Goal: Task Accomplishment & Management: Use online tool/utility

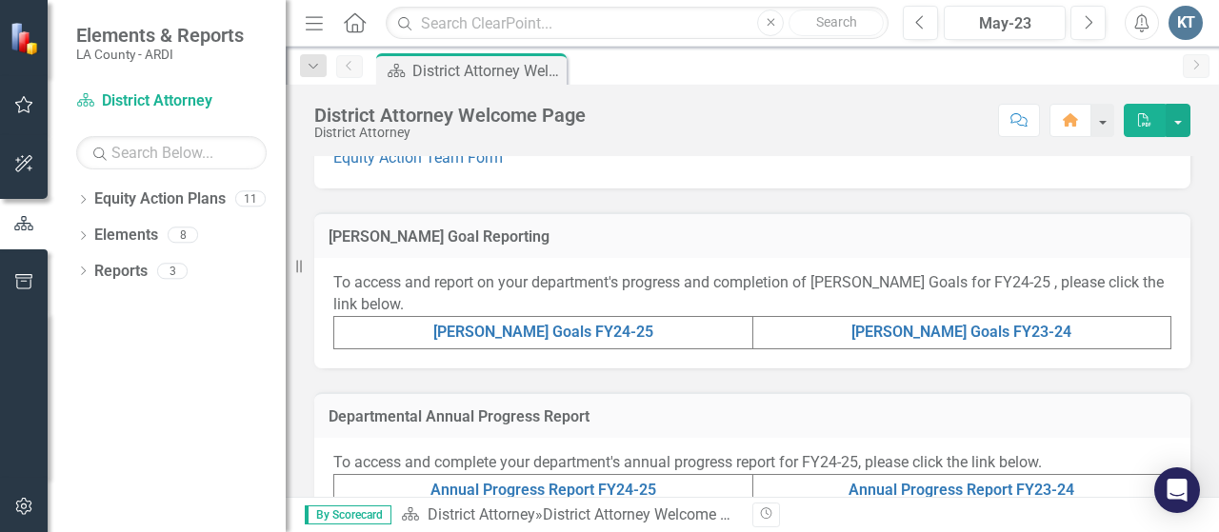
scroll to position [406, 0]
click at [561, 328] on link "[PERSON_NAME] Goals FY24-25" at bounding box center [543, 333] width 220 height 18
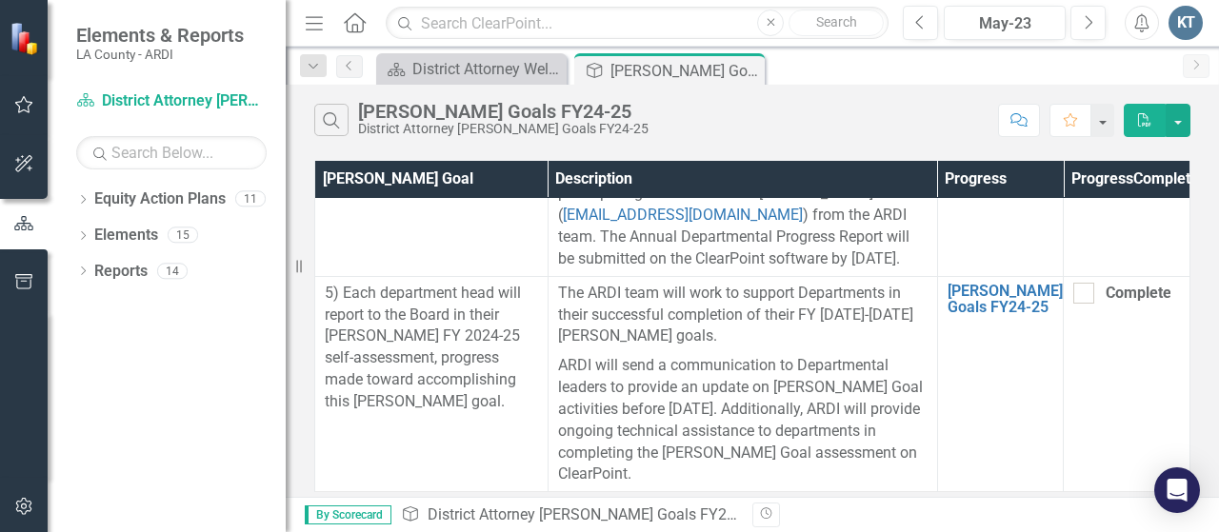
scroll to position [4105, 0]
click at [82, 196] on icon "Dropdown" at bounding box center [82, 201] width 13 height 10
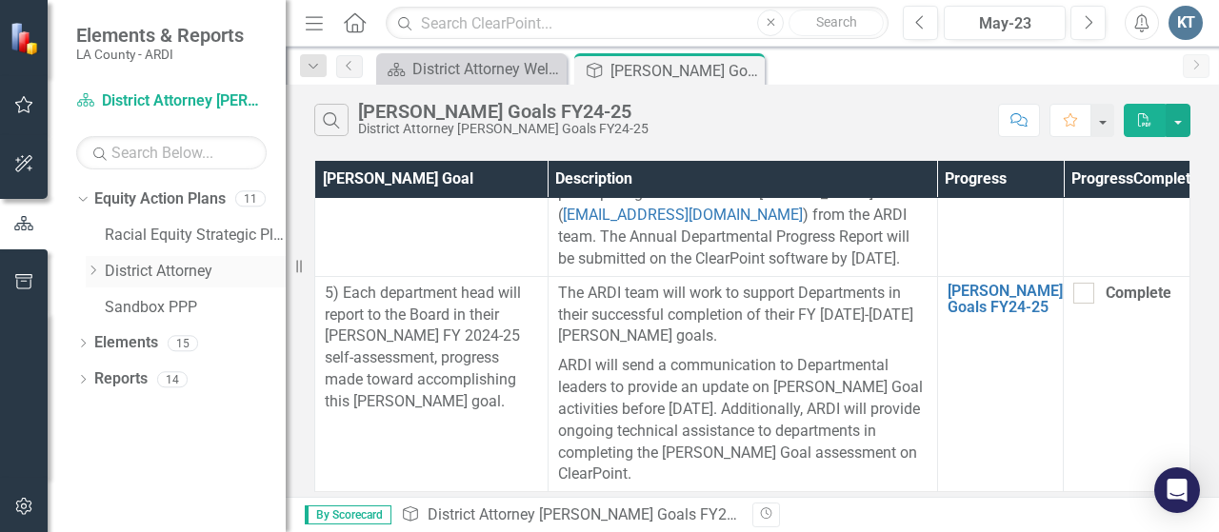
click at [95, 271] on icon "Dropdown" at bounding box center [93, 270] width 14 height 11
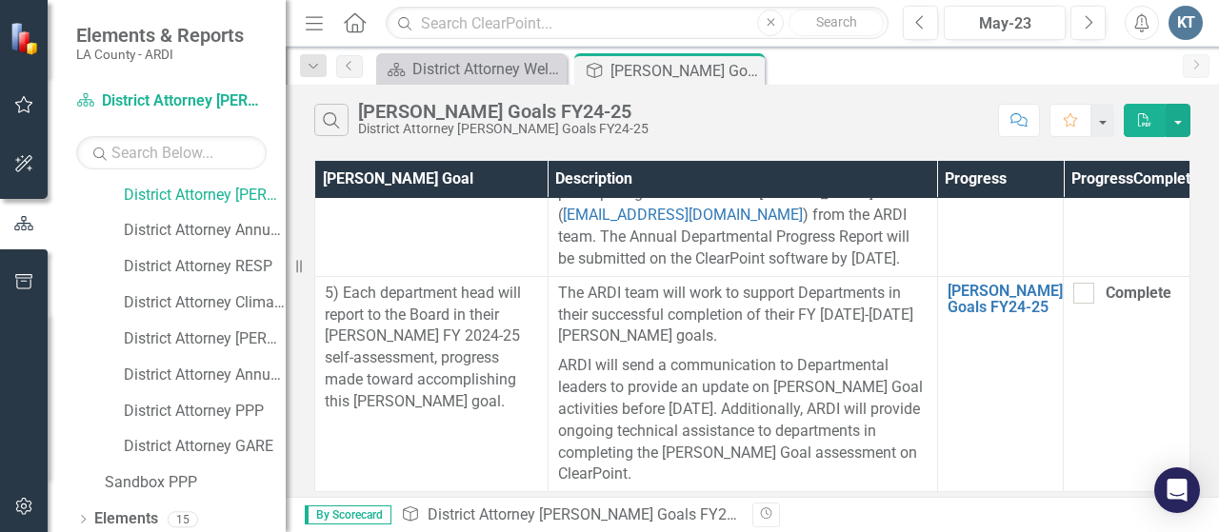
scroll to position [154, 0]
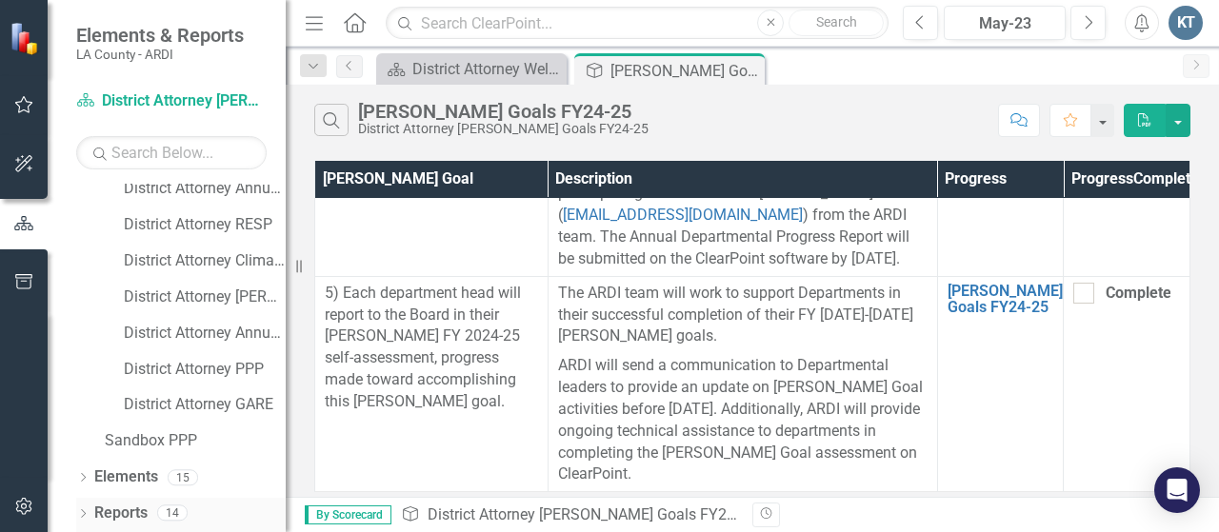
click at [84, 516] on icon "Dropdown" at bounding box center [82, 516] width 13 height 10
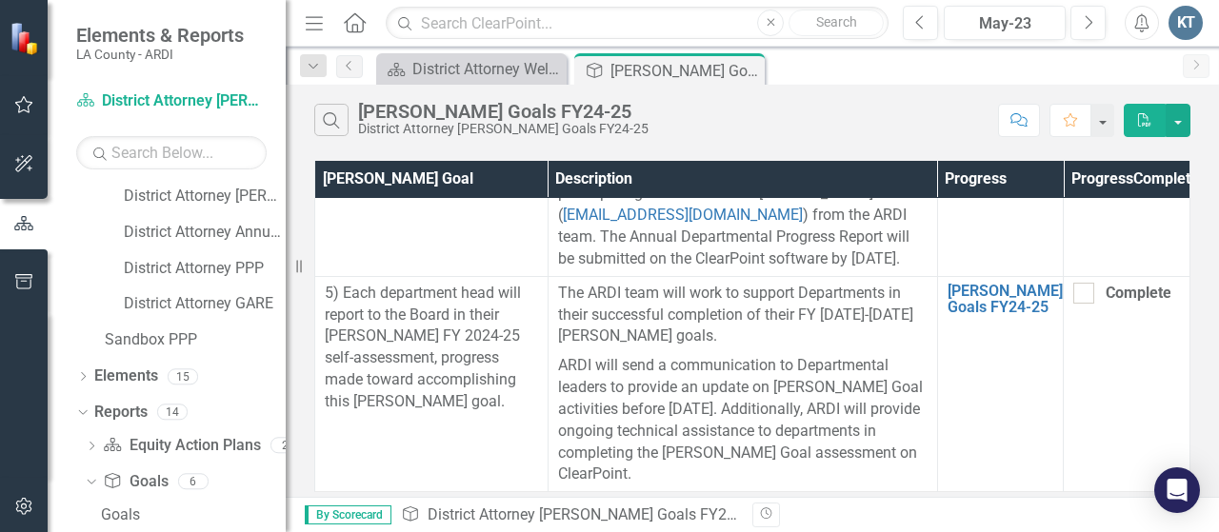
scroll to position [253, 0]
click at [82, 376] on icon "Dropdown" at bounding box center [82, 380] width 13 height 10
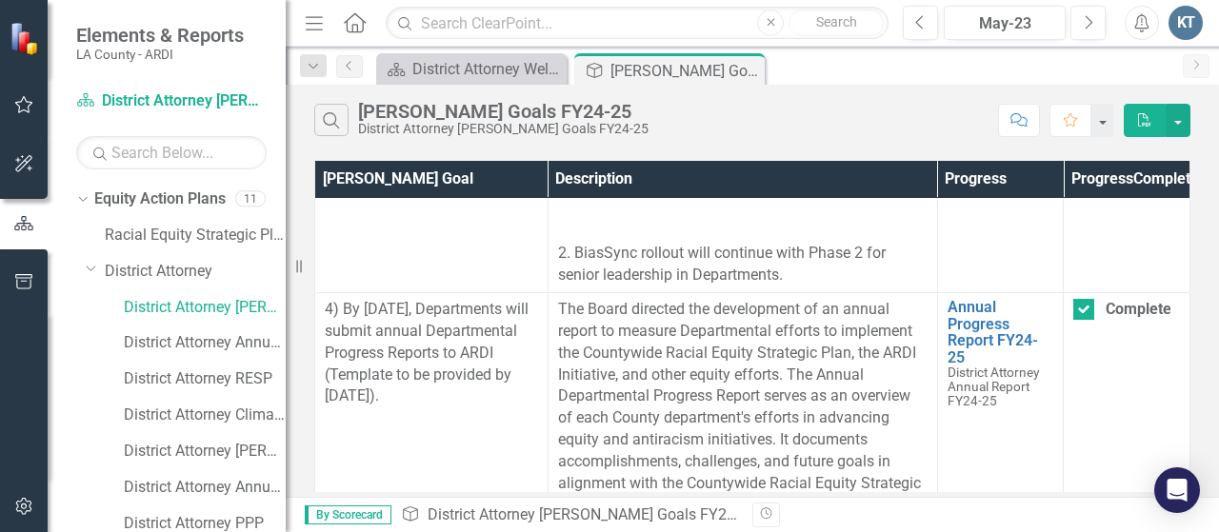
scroll to position [3399, 0]
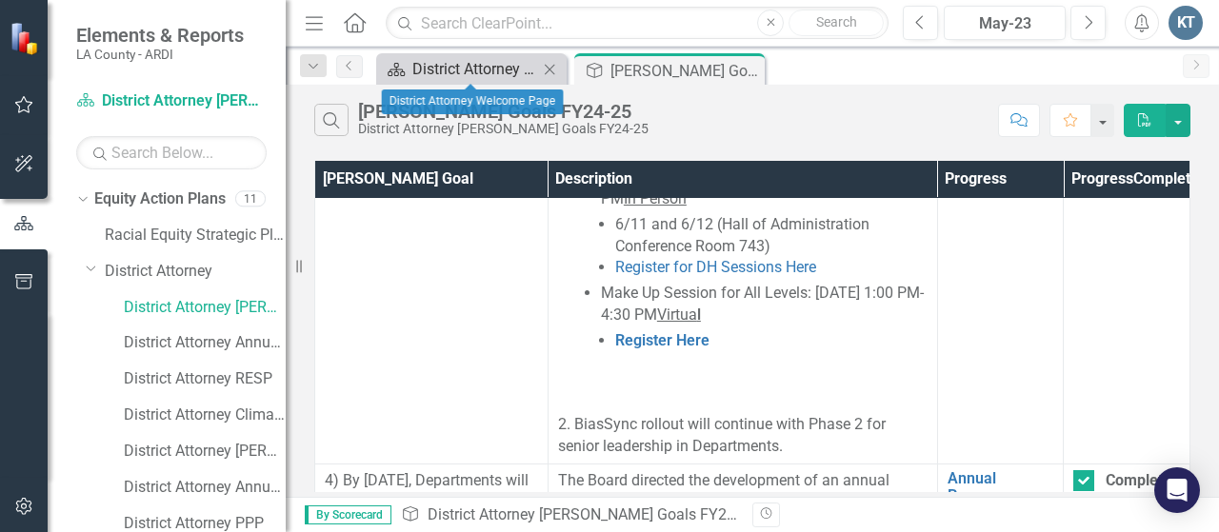
click at [474, 75] on div "District Attorney Welcome Page" at bounding box center [475, 69] width 126 height 24
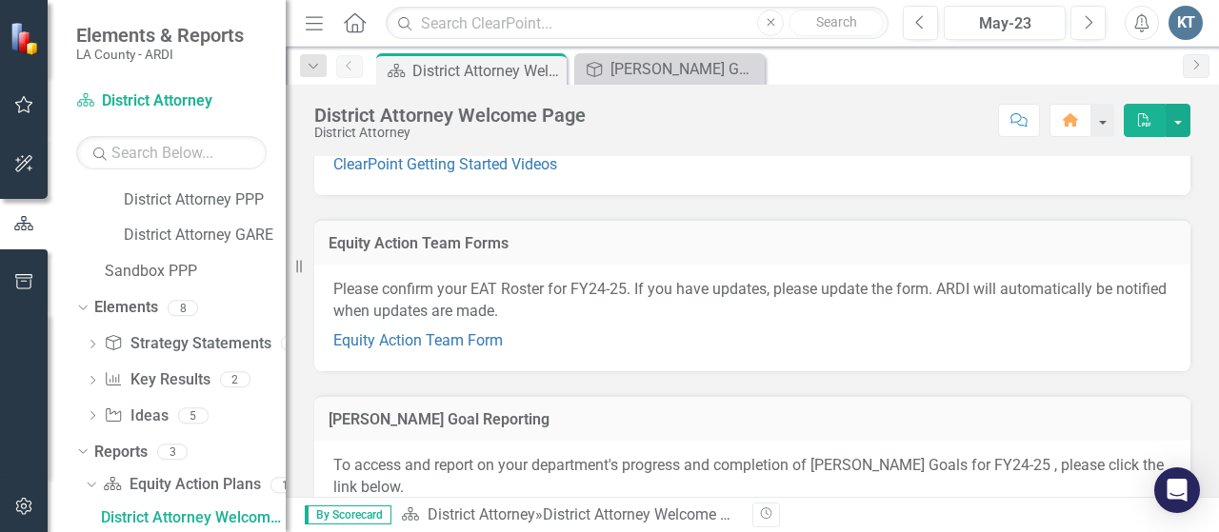
scroll to position [225, 0]
click at [477, 338] on link "Equity Action Team Form" at bounding box center [418, 340] width 170 height 18
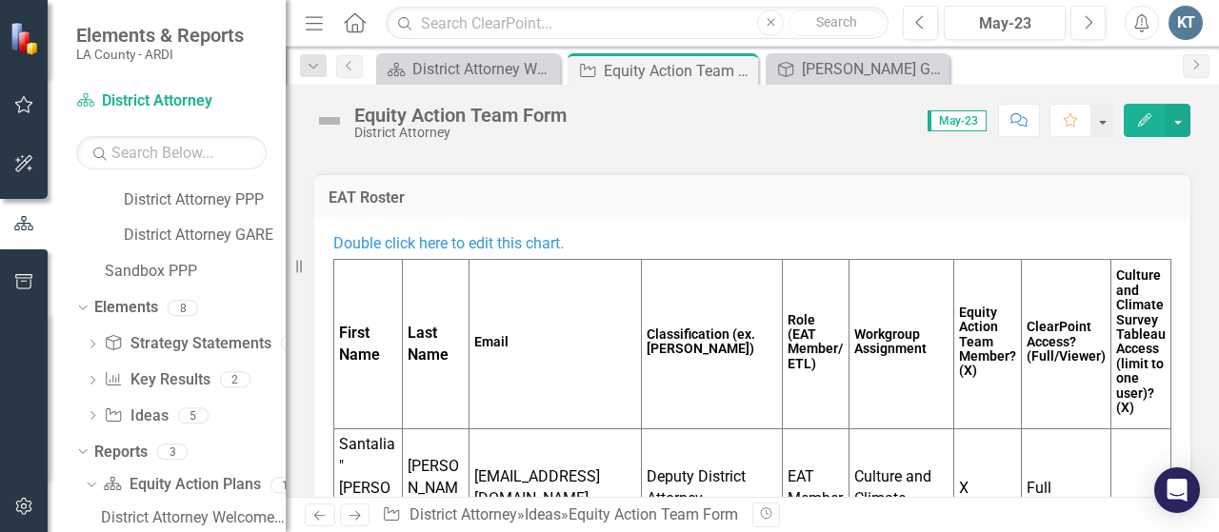
scroll to position [137, 0]
click at [1089, 18] on icon "button" at bounding box center [1090, 21] width 8 height 13
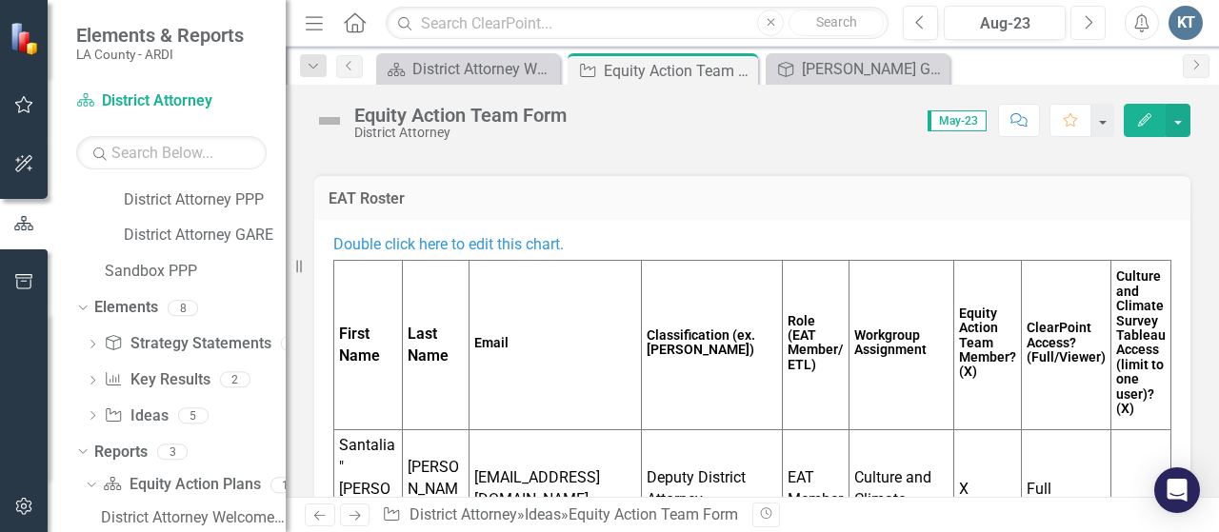
click at [1089, 18] on icon "button" at bounding box center [1090, 21] width 8 height 13
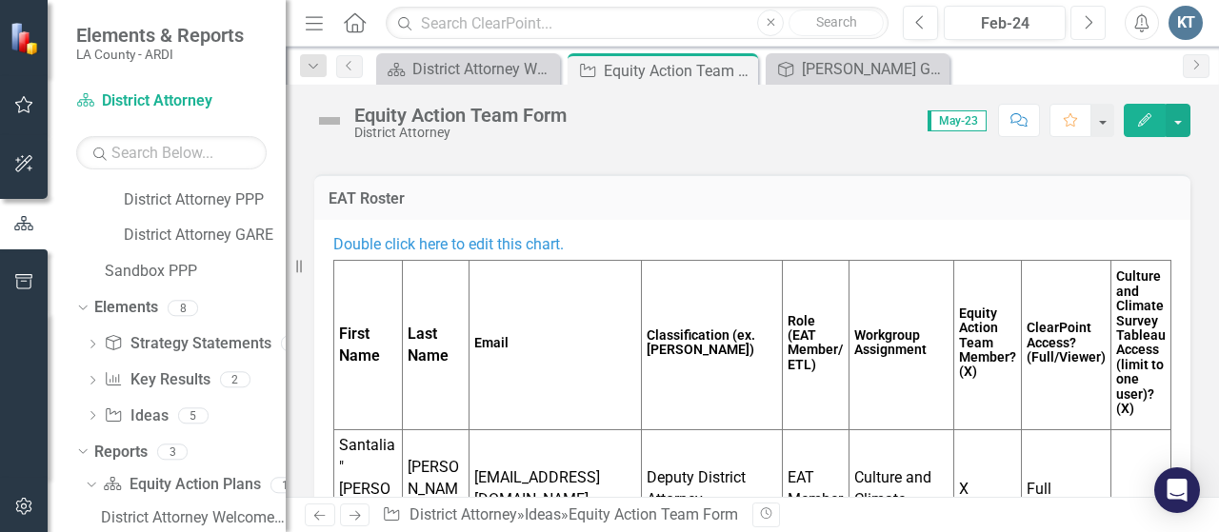
click at [1089, 18] on icon "button" at bounding box center [1090, 21] width 8 height 13
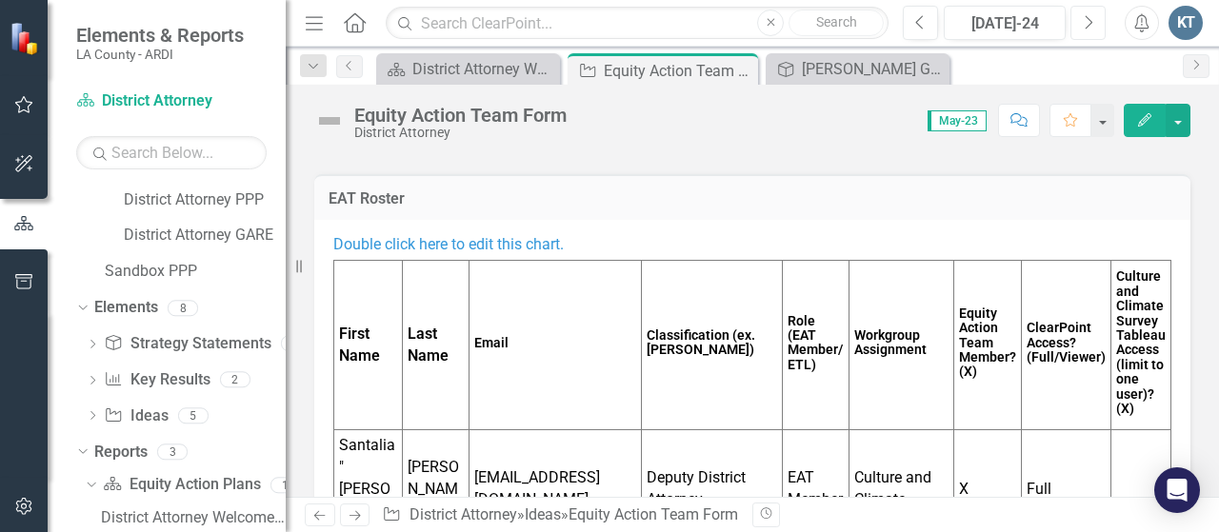
click at [1089, 18] on icon "button" at bounding box center [1090, 21] width 8 height 13
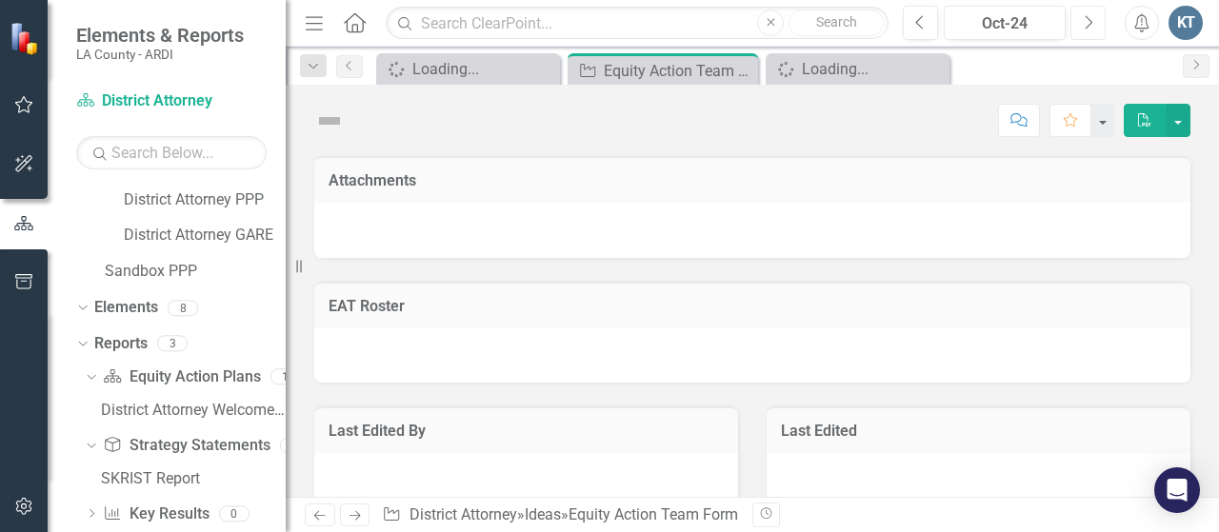
click at [1089, 18] on icon "button" at bounding box center [1090, 21] width 8 height 13
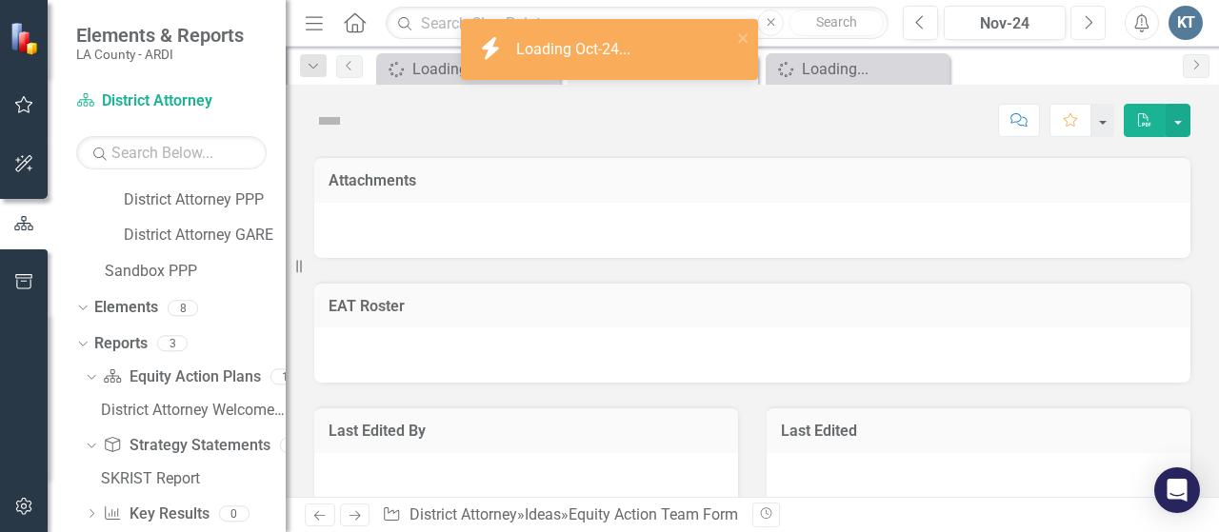
click at [1089, 18] on icon "button" at bounding box center [1090, 21] width 8 height 13
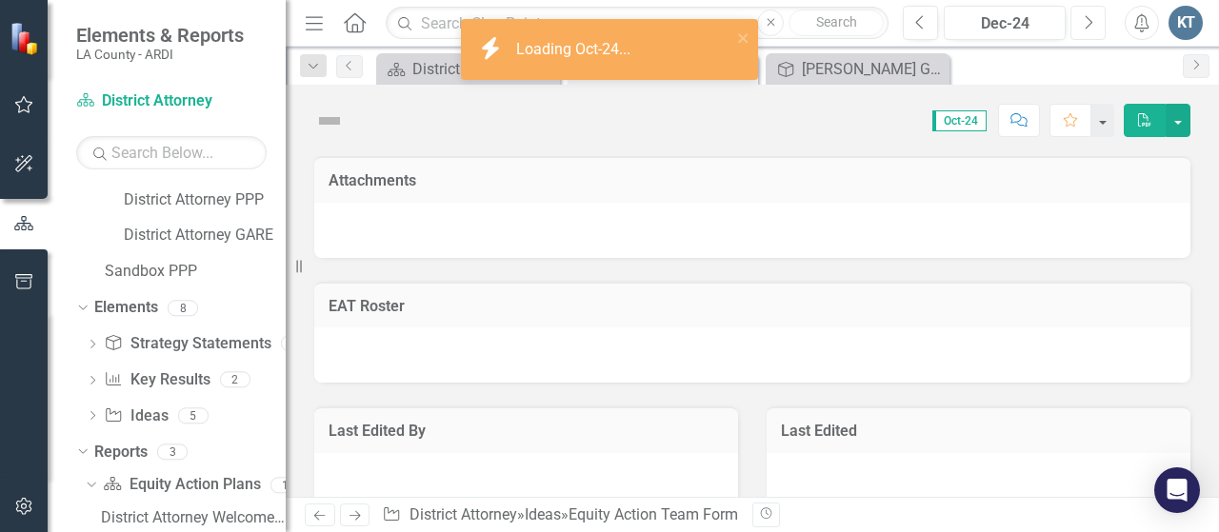
click at [1089, 18] on icon "button" at bounding box center [1090, 21] width 8 height 13
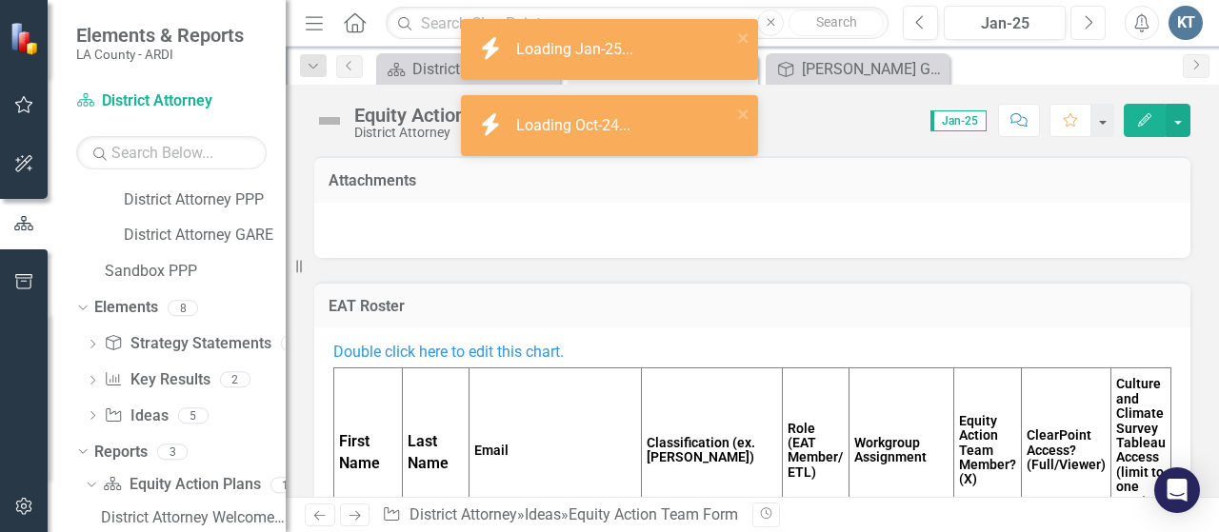
click at [1089, 18] on icon "button" at bounding box center [1090, 21] width 8 height 13
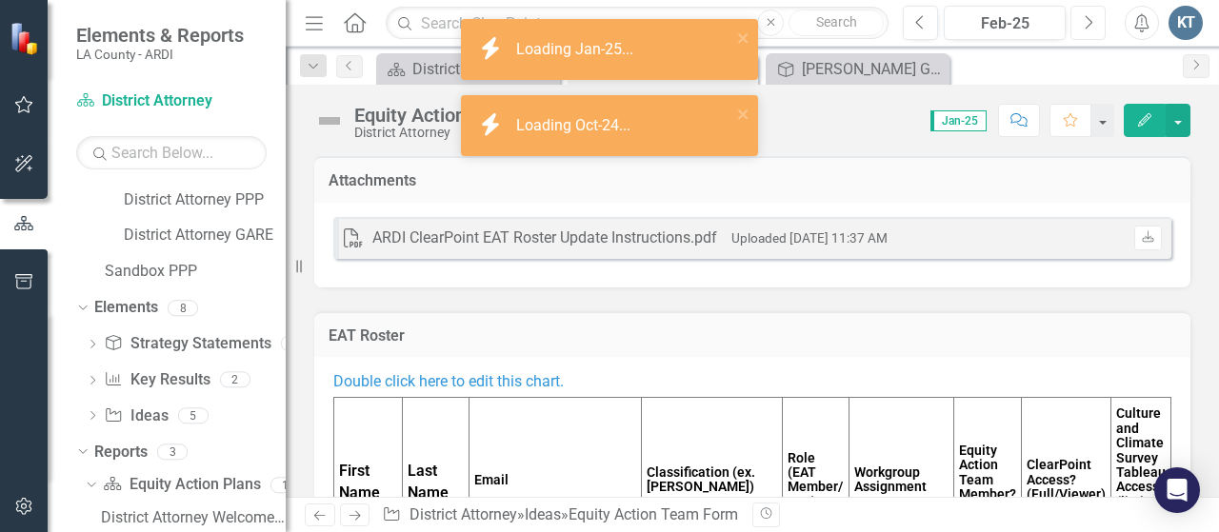
click at [1089, 18] on icon "button" at bounding box center [1090, 21] width 8 height 13
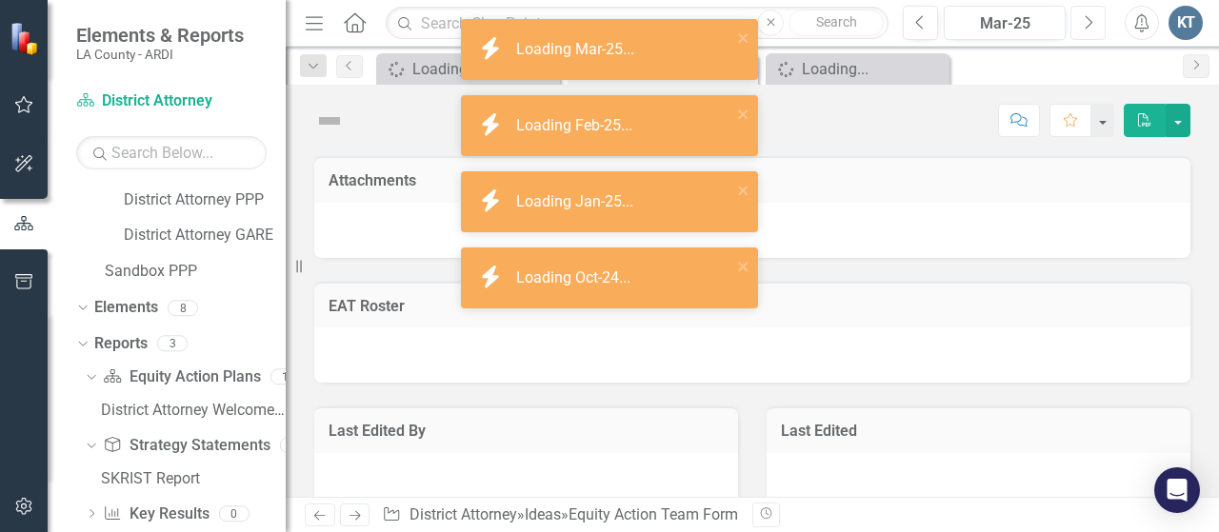
click at [1089, 18] on icon "button" at bounding box center [1090, 21] width 8 height 13
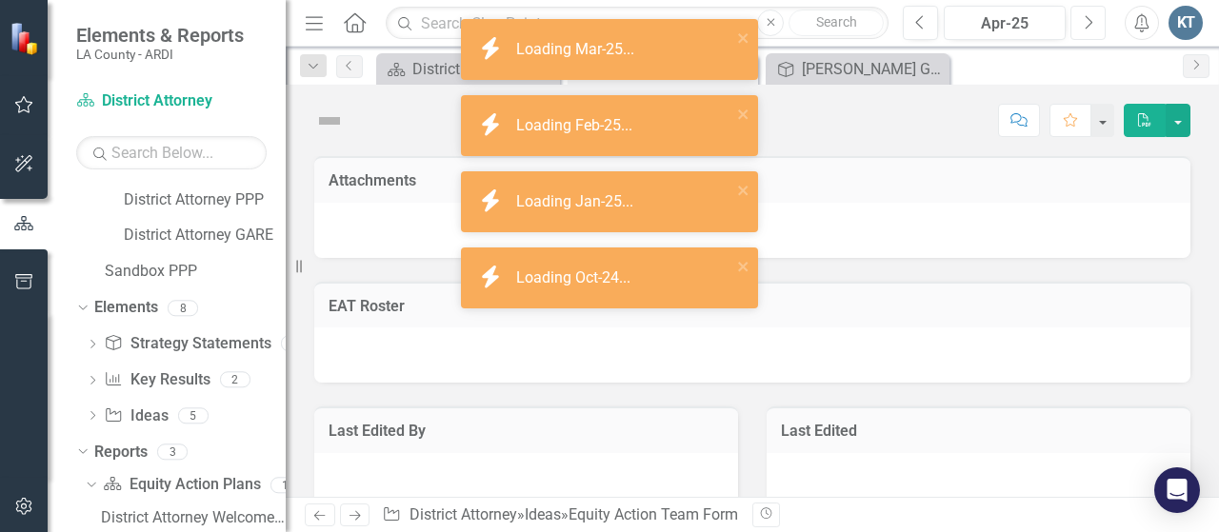
click at [1089, 18] on icon "button" at bounding box center [1090, 21] width 8 height 13
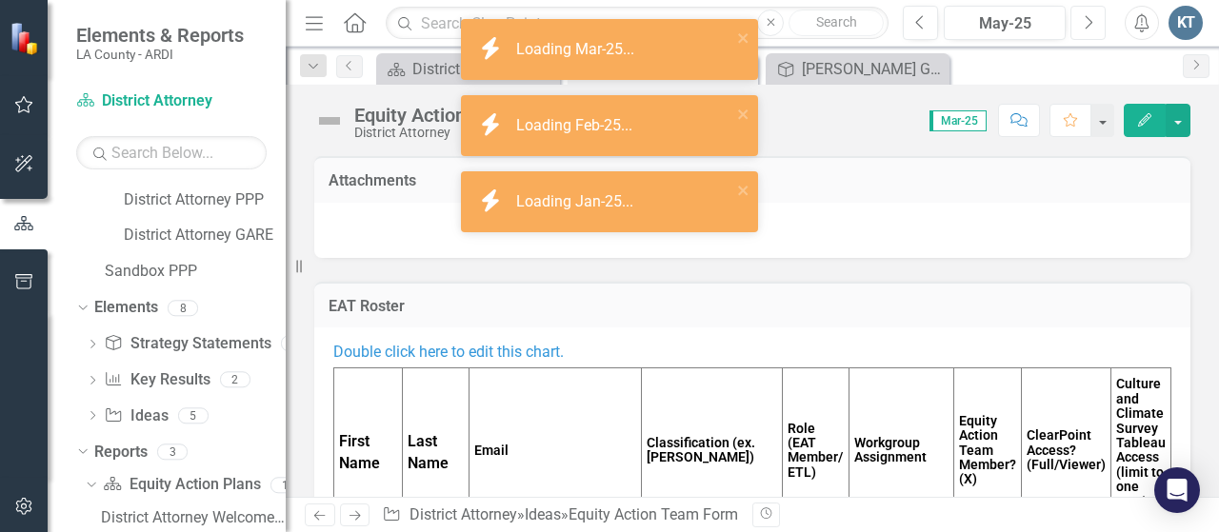
click at [1089, 18] on icon "button" at bounding box center [1090, 21] width 8 height 13
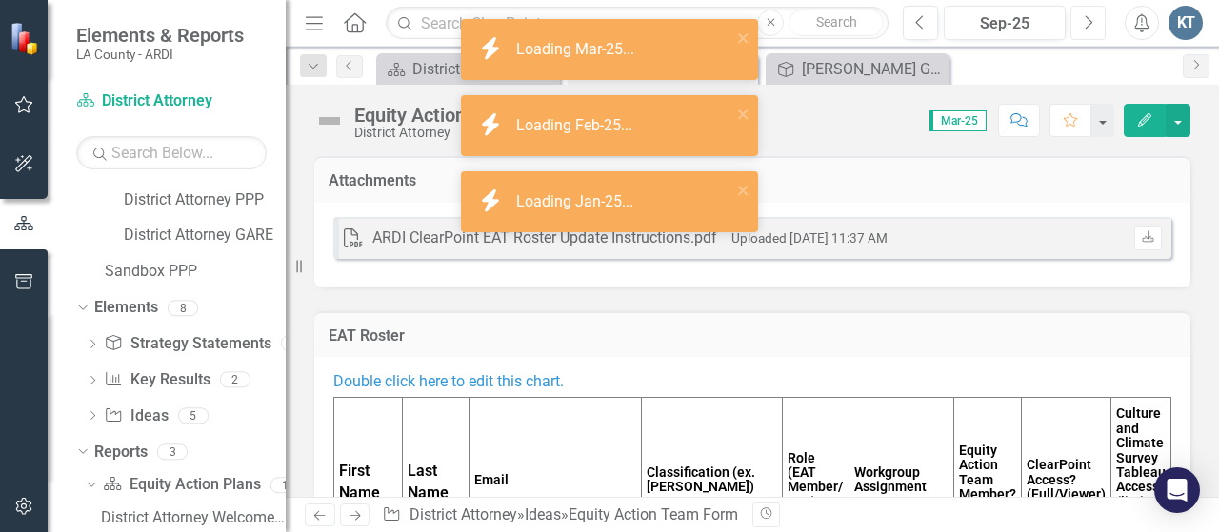
click at [1089, 18] on icon "button" at bounding box center [1090, 21] width 8 height 13
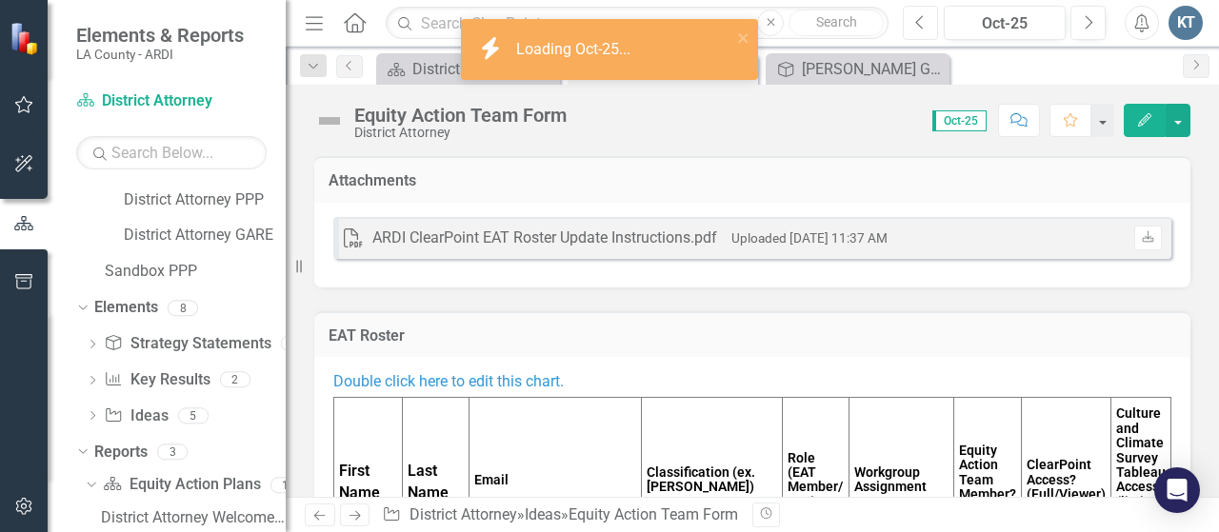
click at [924, 14] on icon "Previous" at bounding box center [920, 22] width 10 height 17
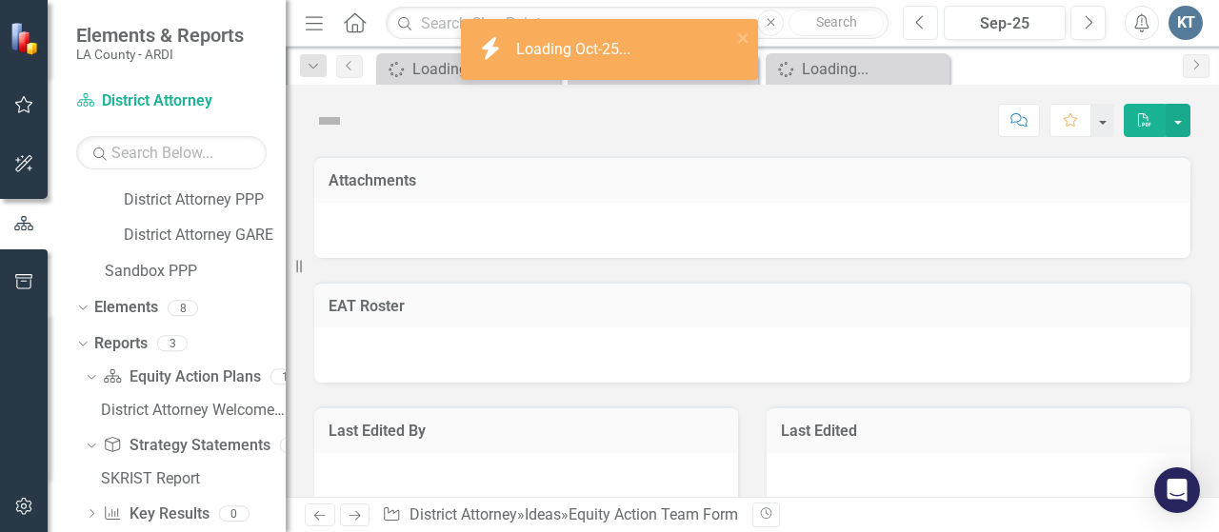
click at [924, 14] on icon "Previous" at bounding box center [920, 22] width 10 height 17
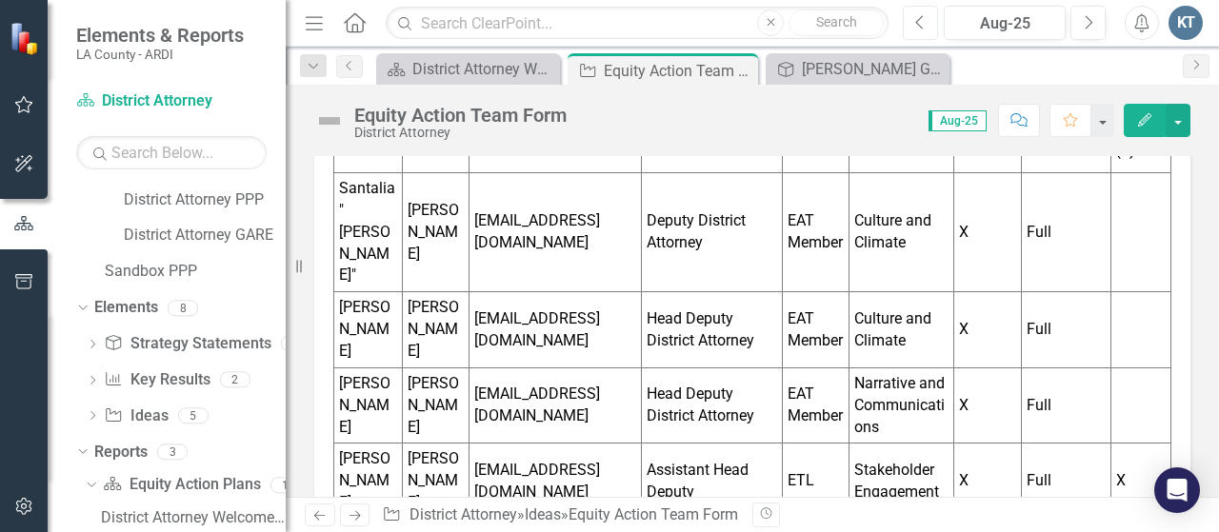
scroll to position [398, 0]
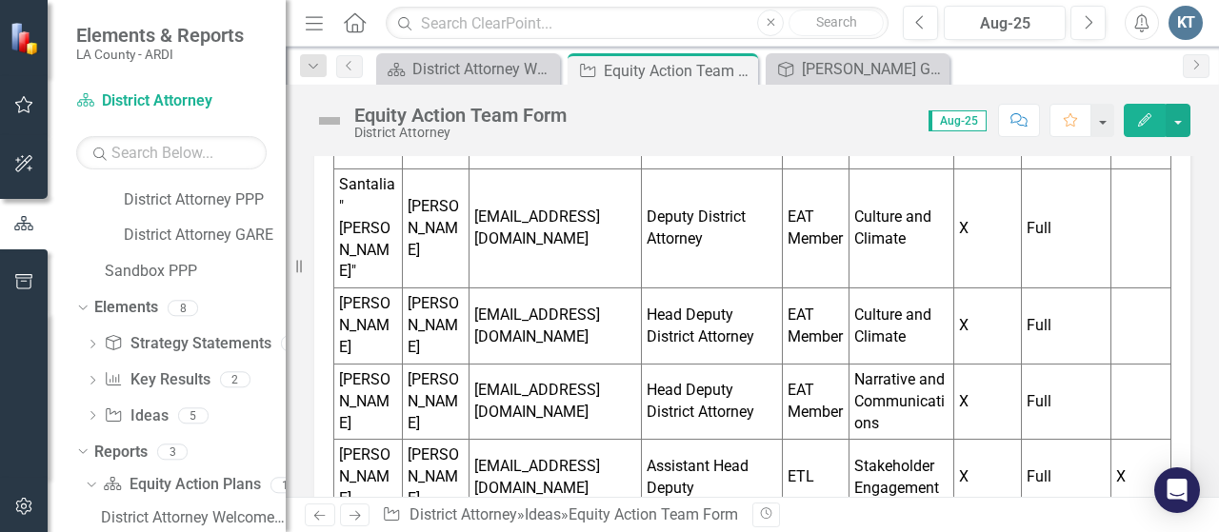
click at [1143, 120] on icon "Edit" at bounding box center [1144, 119] width 17 height 13
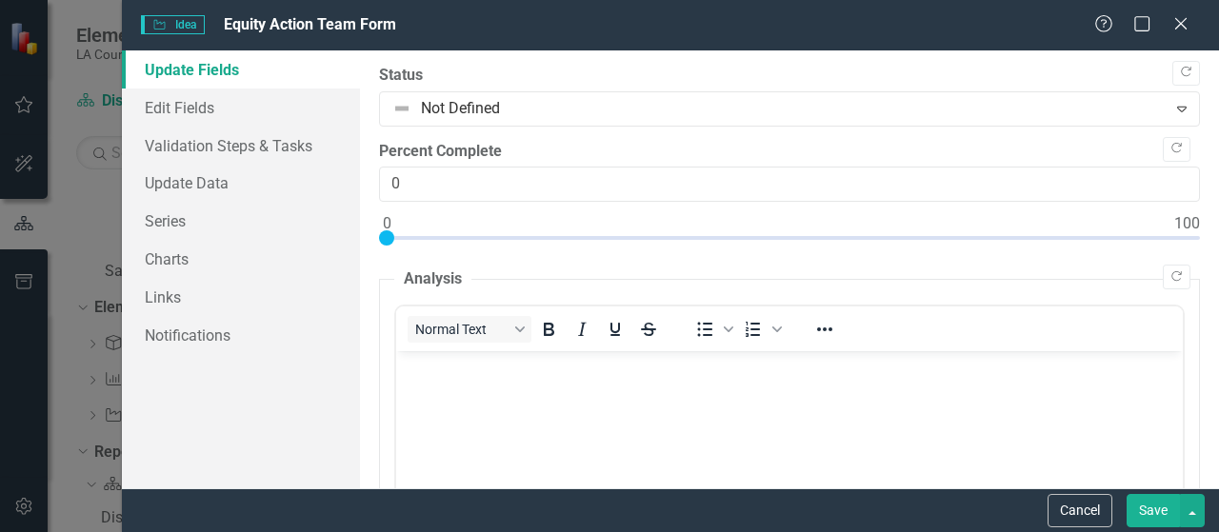
scroll to position [0, 0]
click at [210, 102] on link "Edit Fields" at bounding box center [241, 108] width 238 height 38
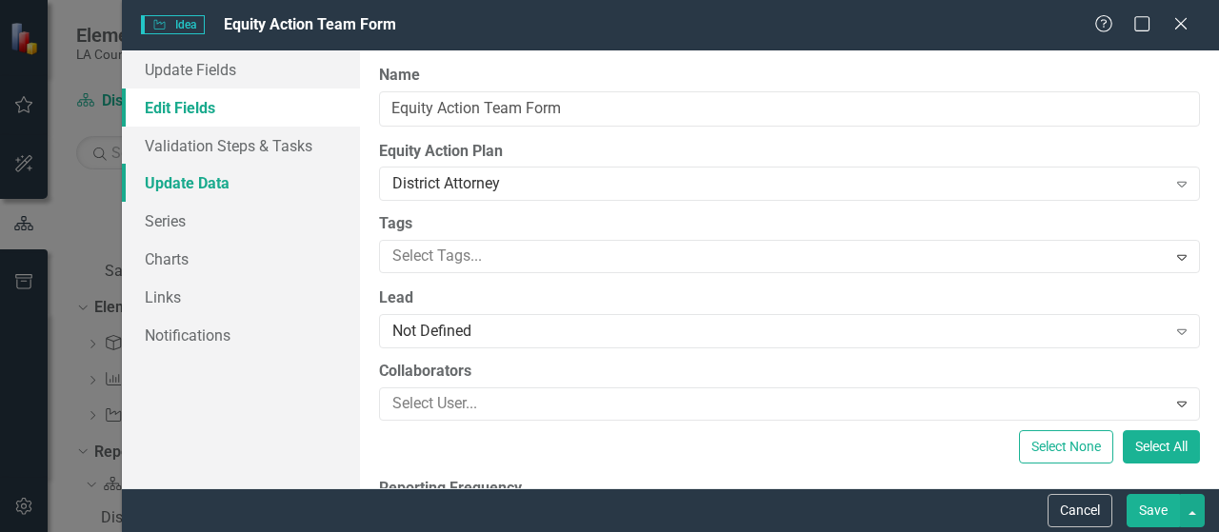
click at [218, 182] on link "Update Data" at bounding box center [241, 183] width 238 height 38
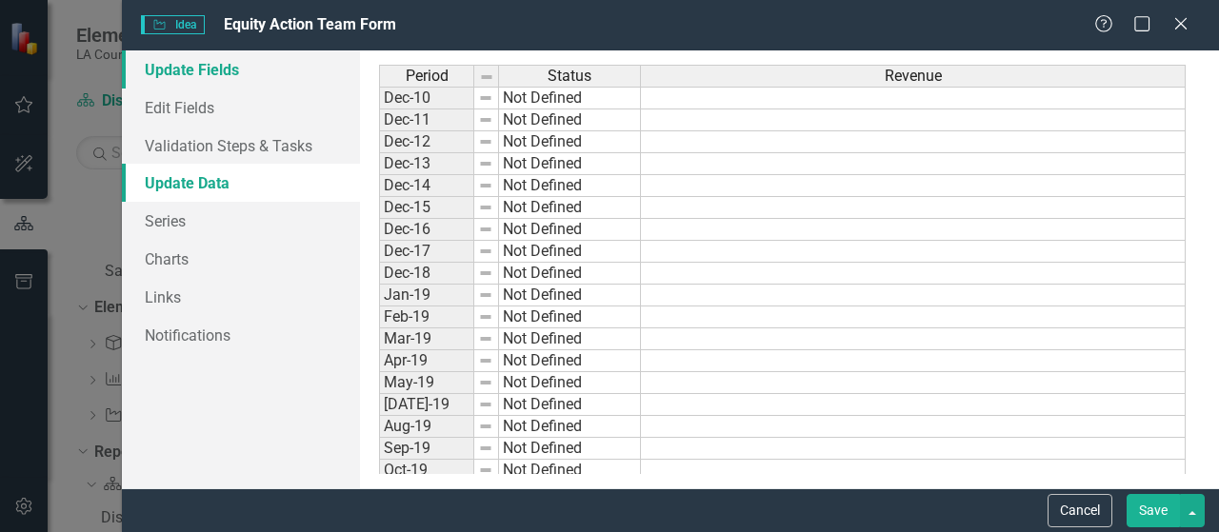
click at [229, 69] on link "Update Fields" at bounding box center [241, 69] width 238 height 38
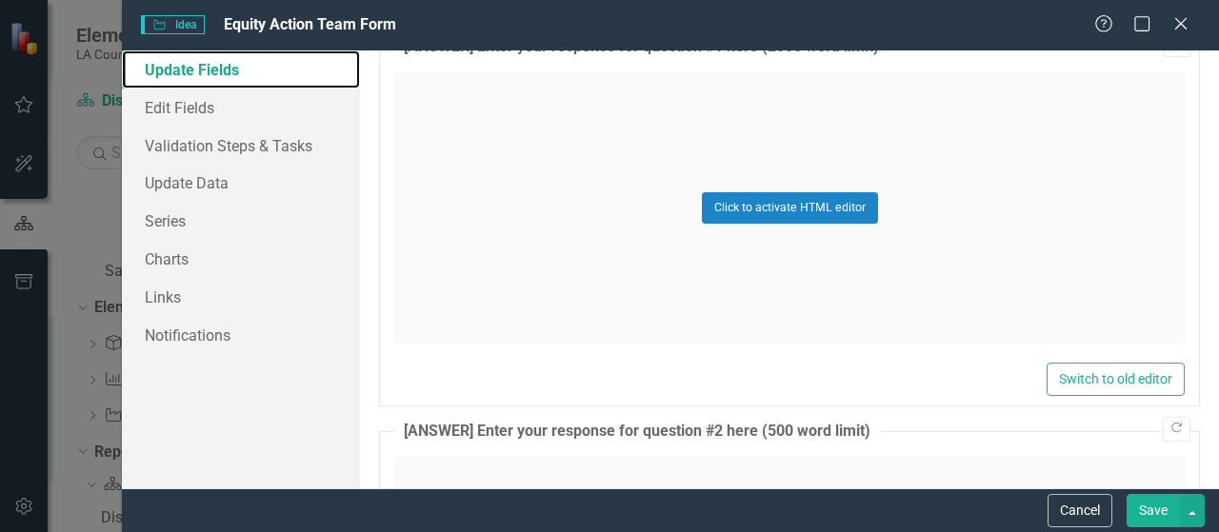
scroll to position [713, 0]
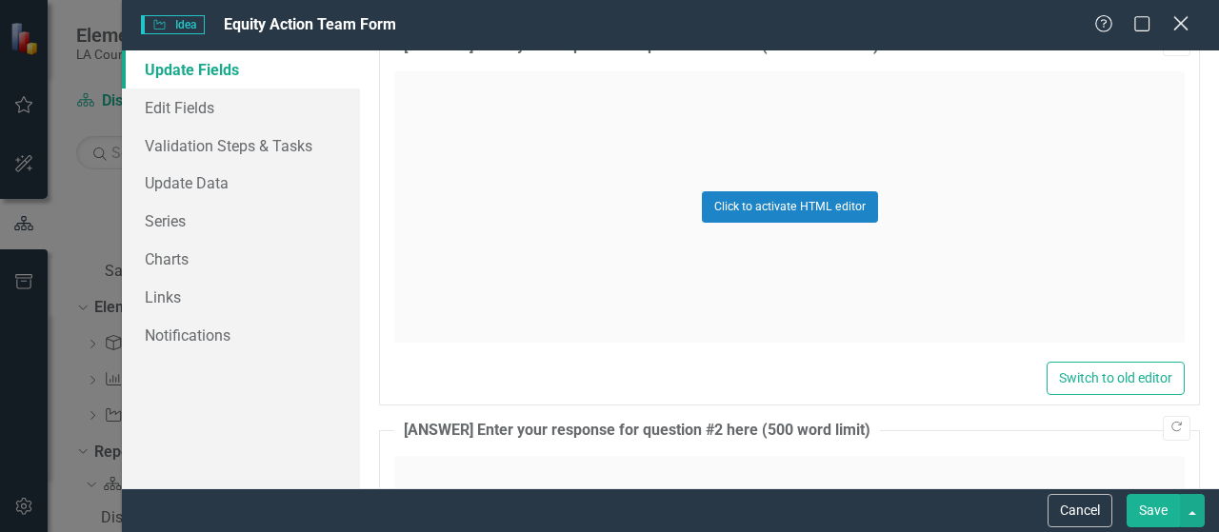
click at [1185, 30] on icon at bounding box center [1181, 23] width 14 height 14
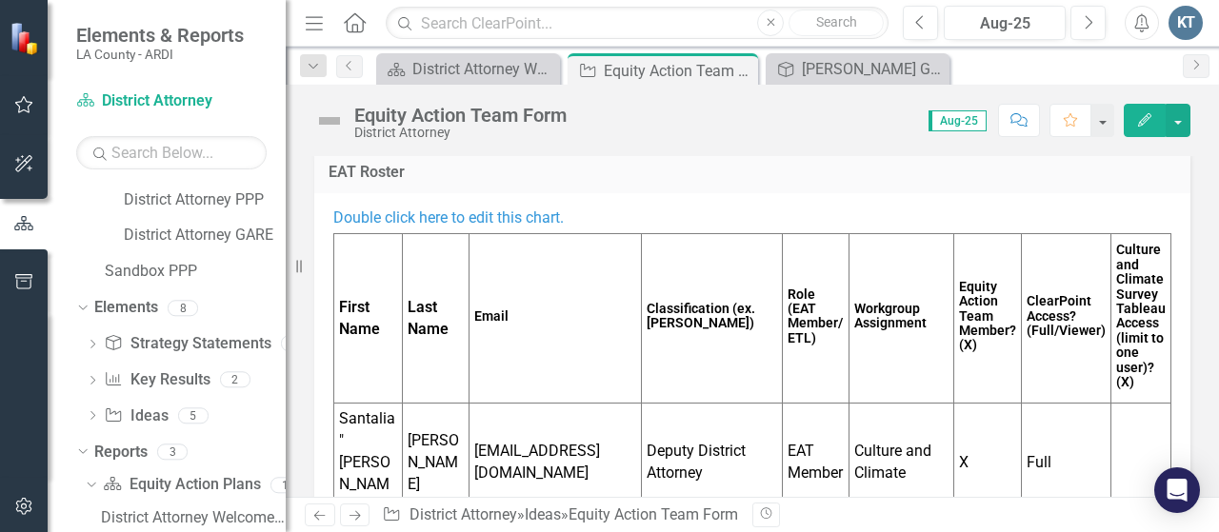
scroll to position [162, 0]
click at [501, 220] on span "Double click here to edit this chart." at bounding box center [448, 220] width 231 height 18
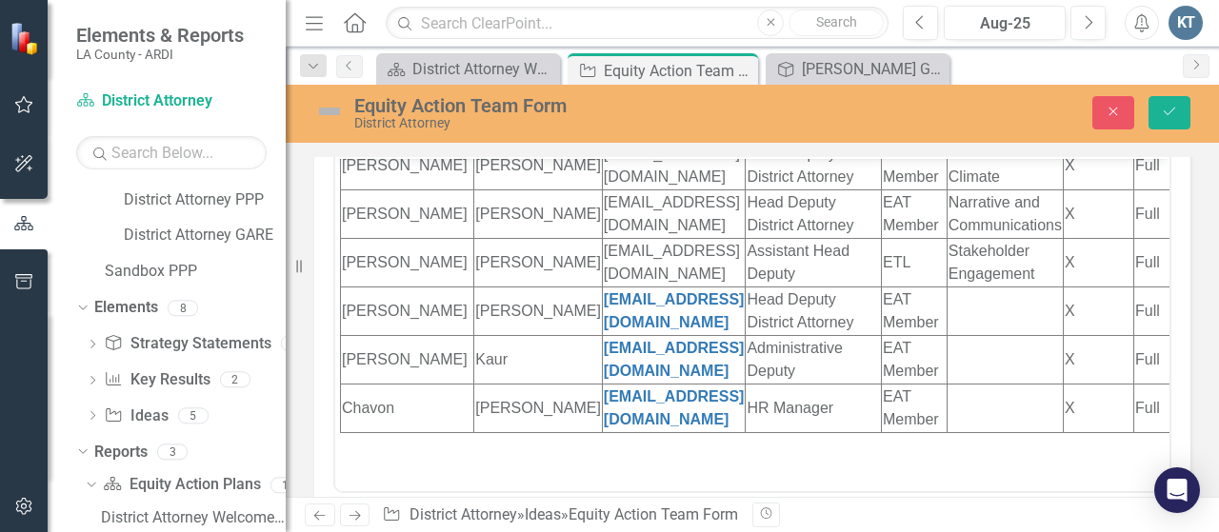
scroll to position [368, 0]
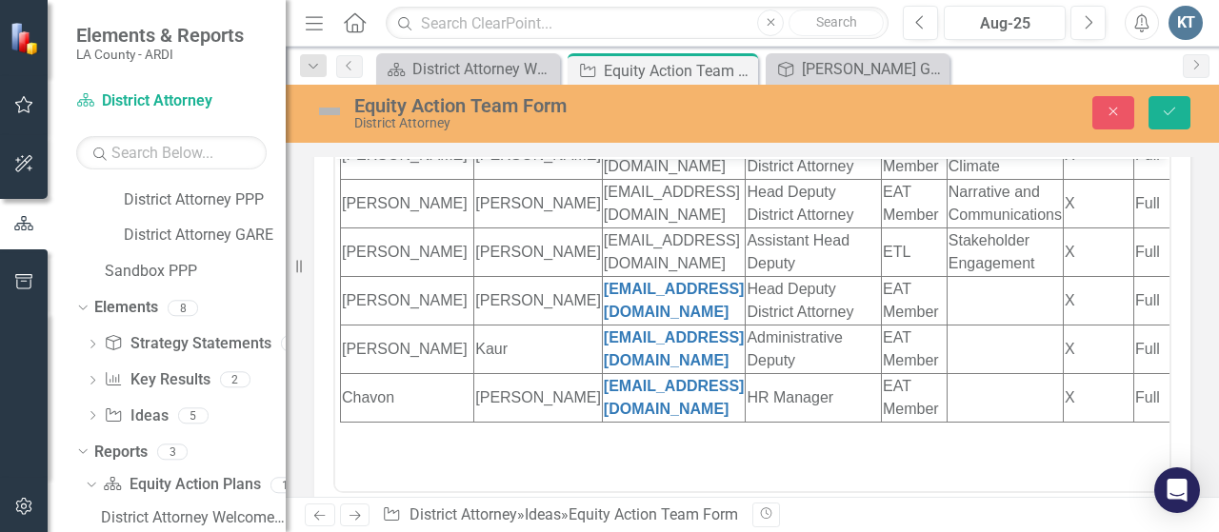
click at [385, 412] on td "Chavon" at bounding box center [407, 396] width 133 height 49
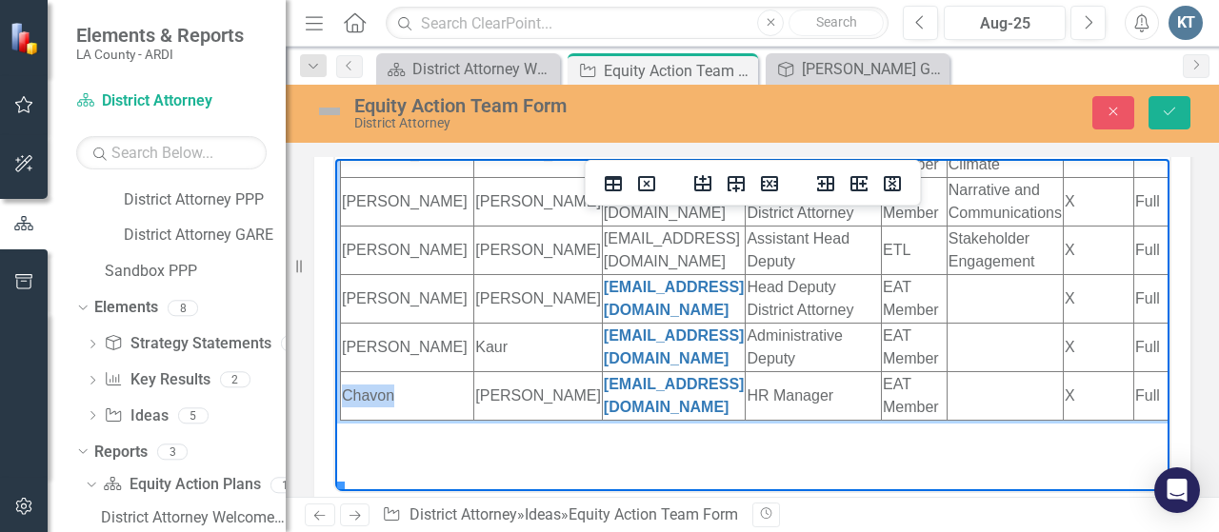
click at [385, 412] on td "Chavon" at bounding box center [407, 395] width 133 height 49
click at [734, 179] on icon "Insert row after" at bounding box center [736, 184] width 17 height 16
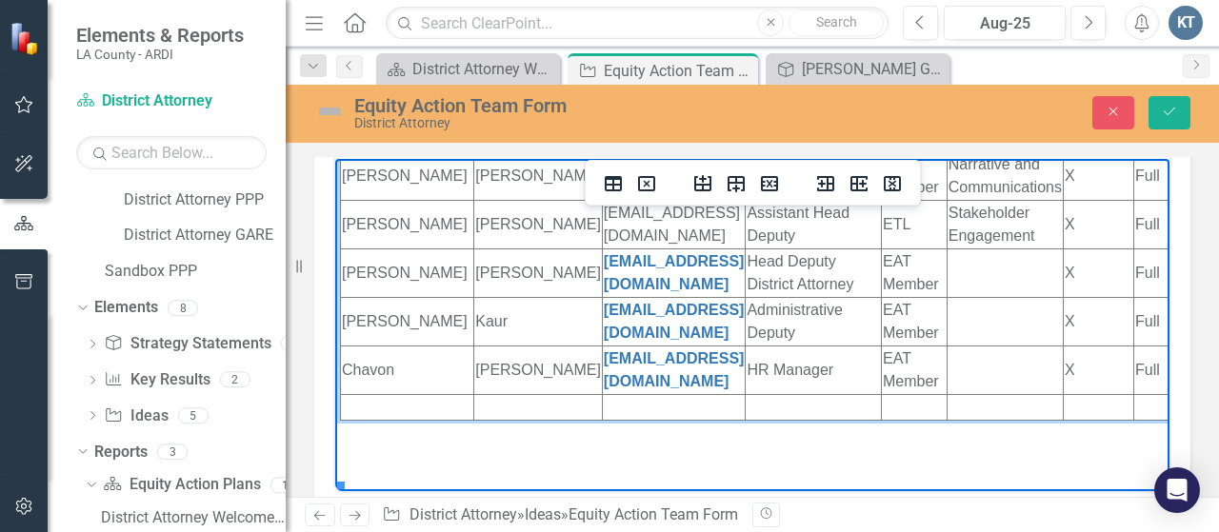
click at [602, 419] on td "Rich Text Area. Press ALT-0 for help." at bounding box center [674, 406] width 144 height 26
paste body "Rich Text Area. Press ALT-0 for help."
click at [390, 419] on td "Rich Text Area. Press ALT-0 for help." at bounding box center [407, 406] width 133 height 26
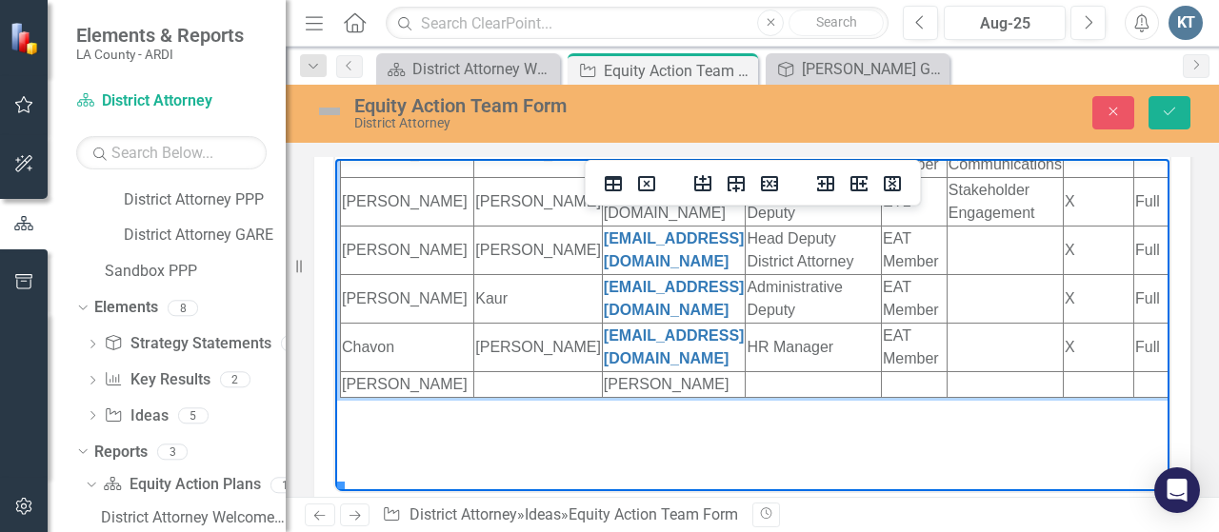
click at [474, 396] on td "Rich Text Area. Press ALT-0 for help." at bounding box center [538, 384] width 129 height 26
click at [617, 396] on td "[PERSON_NAME]" at bounding box center [674, 384] width 144 height 26
click at [746, 396] on td "Rich Text Area. Press ALT-0 for help." at bounding box center [814, 384] width 136 height 26
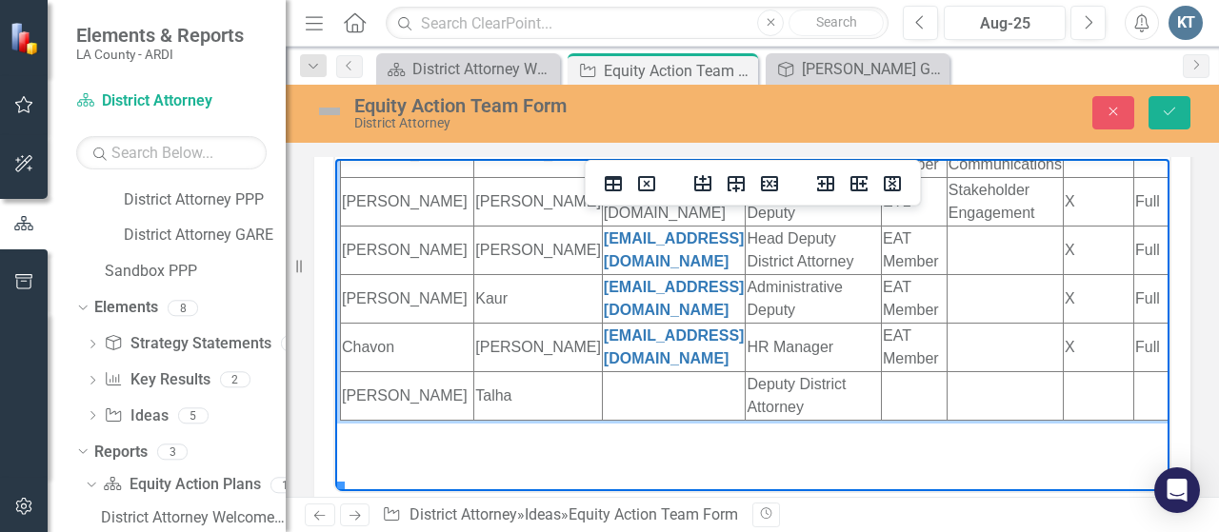
click at [881, 419] on td "Rich Text Area. Press ALT-0 for help." at bounding box center [914, 395] width 66 height 49
click at [602, 419] on td "Rich Text Area. Press ALT-0 for help." at bounding box center [674, 395] width 144 height 49
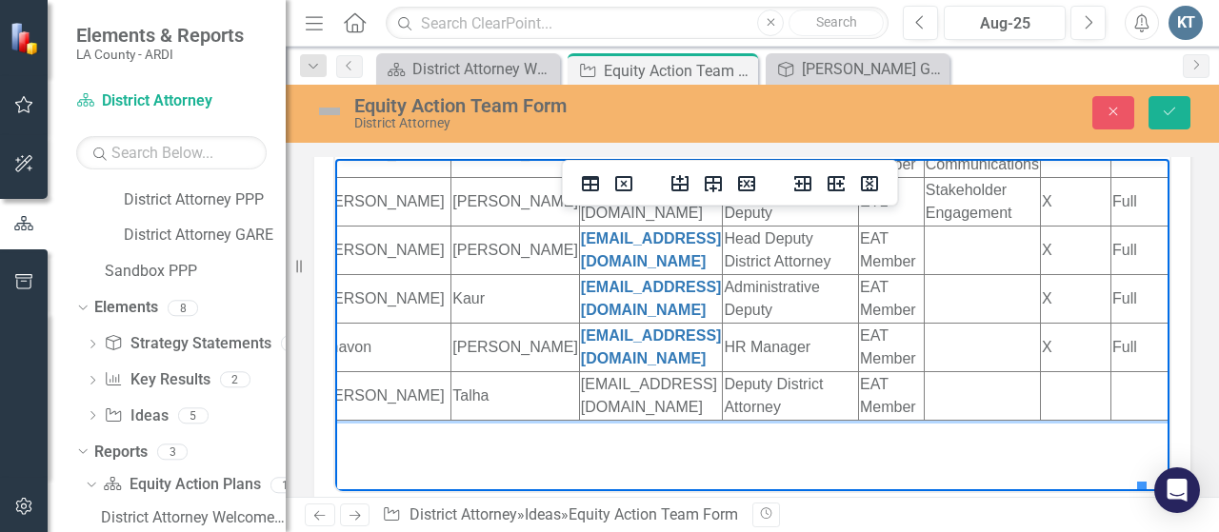
scroll to position [415, 23]
click at [1040, 407] on td "Rich Text Area. Press ALT-0 for help." at bounding box center [1075, 395] width 70 height 49
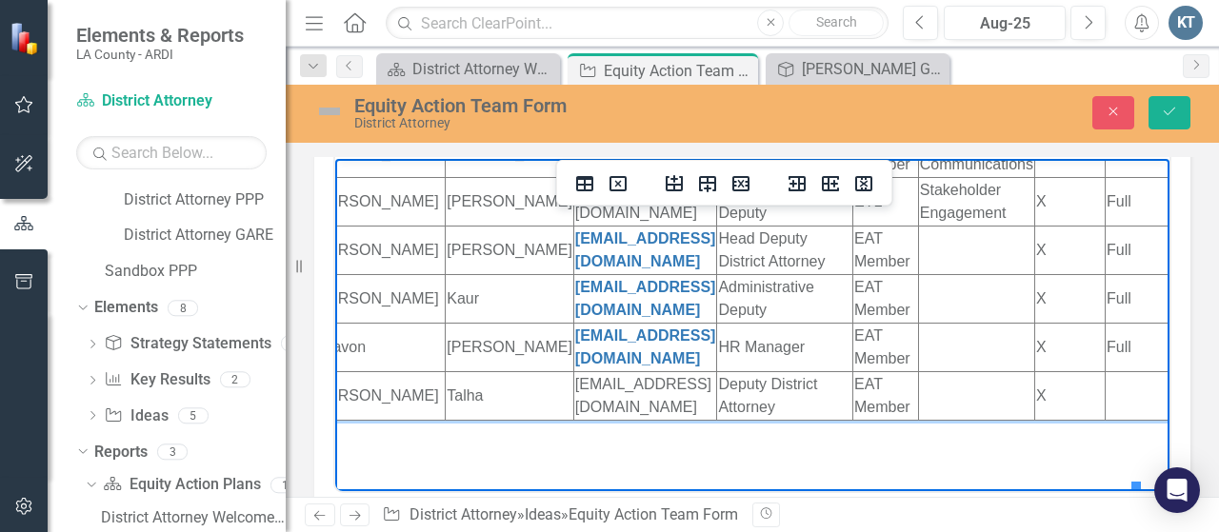
scroll to position [387, 29]
click at [1106, 419] on td "Rich Text Area. Press ALT-0 for help." at bounding box center [1152, 395] width 93 height 49
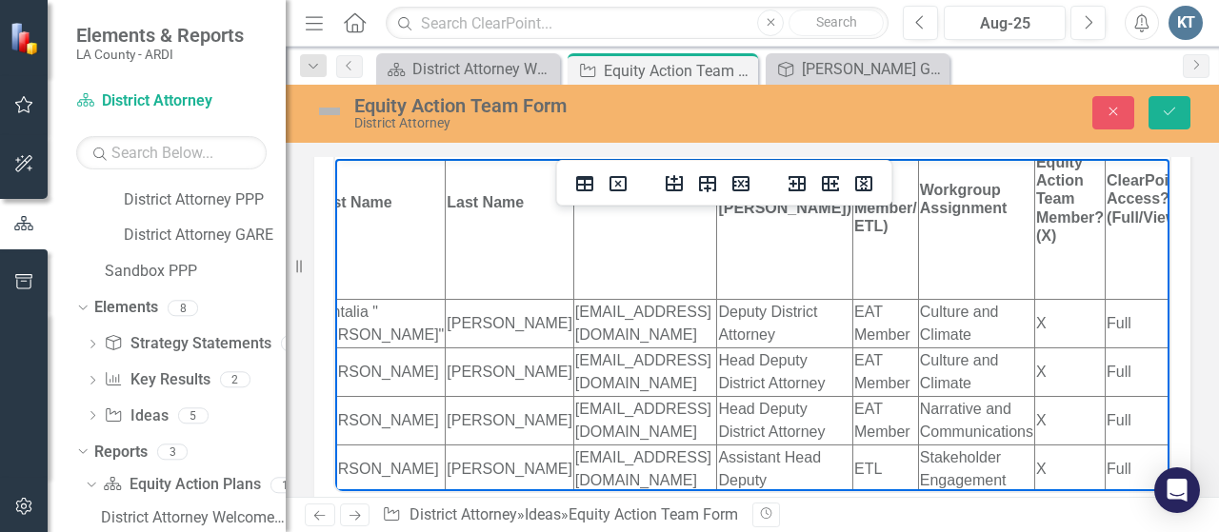
scroll to position [0, 29]
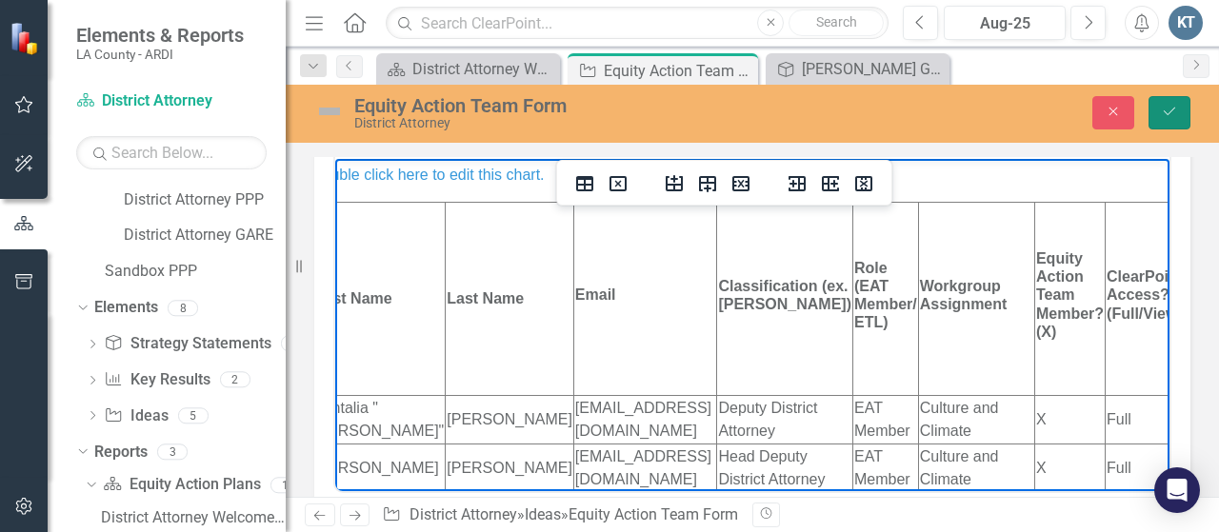
click at [1175, 116] on icon "Save" at bounding box center [1169, 111] width 17 height 13
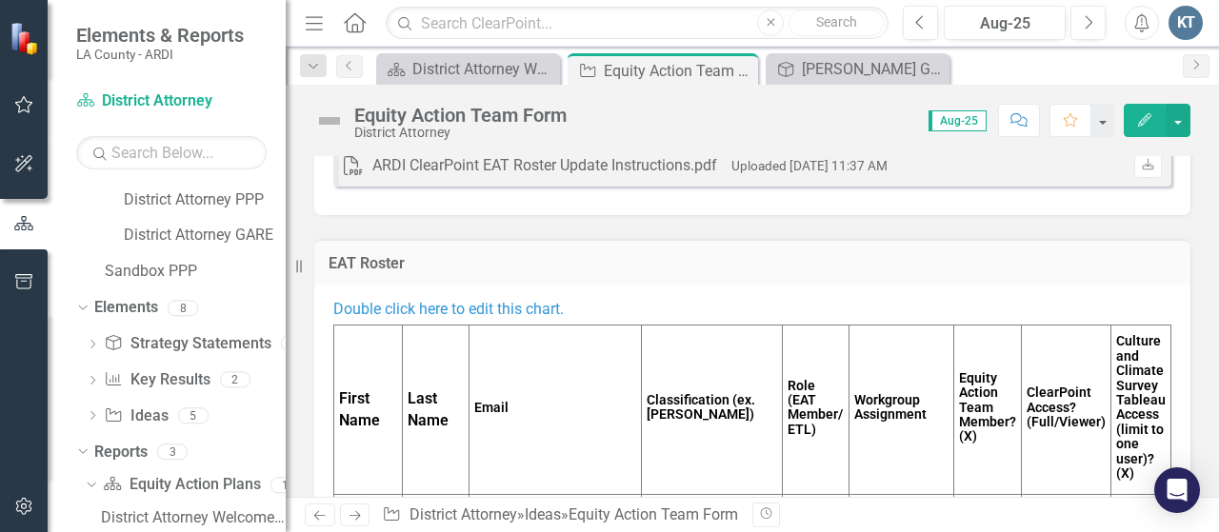
scroll to position [0, 0]
